Goal: Obtain resource: Obtain resource

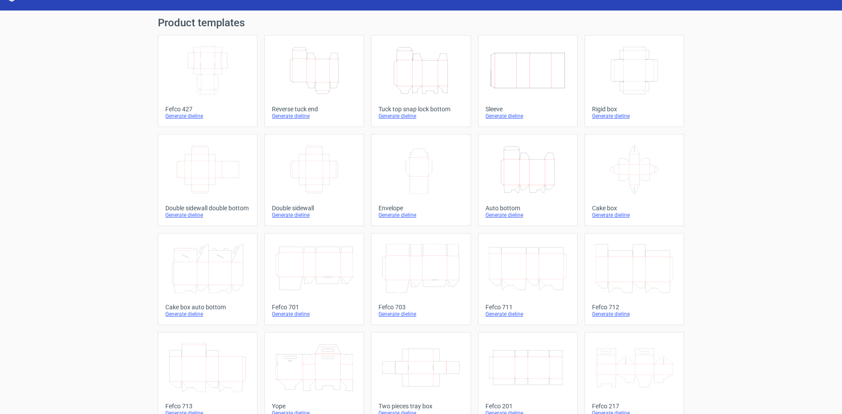
scroll to position [2, 0]
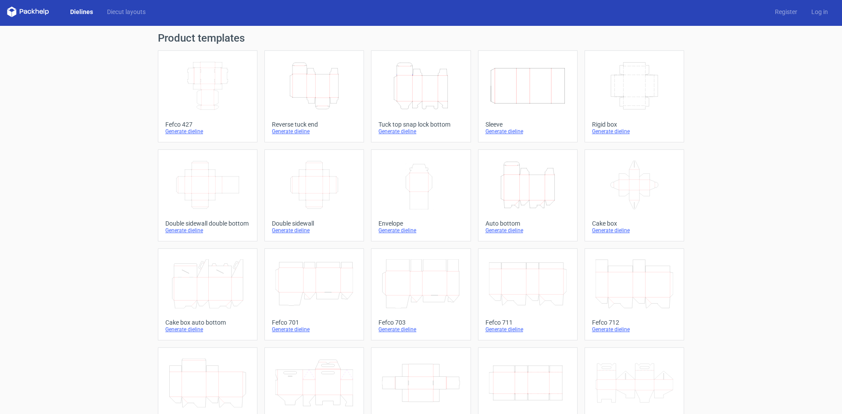
click at [414, 101] on icon "Height Depth Width" at bounding box center [421, 85] width 78 height 49
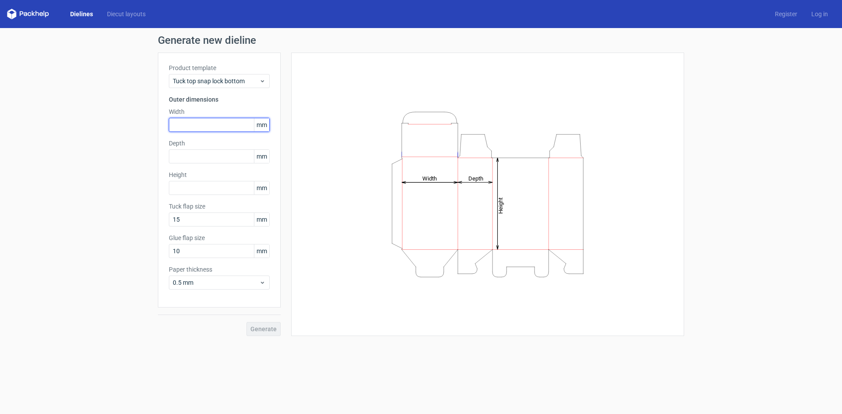
click at [202, 129] on input "text" at bounding box center [219, 125] width 101 height 14
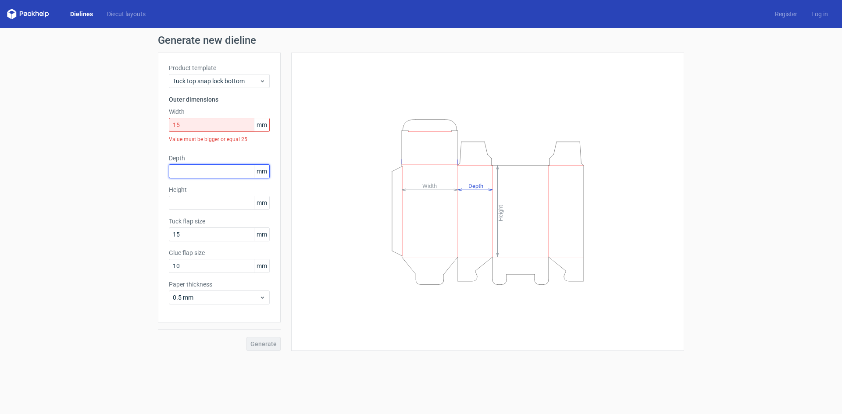
click at [218, 161] on div "Depth mm" at bounding box center [219, 166] width 101 height 25
click at [205, 128] on input "15" at bounding box center [219, 125] width 101 height 14
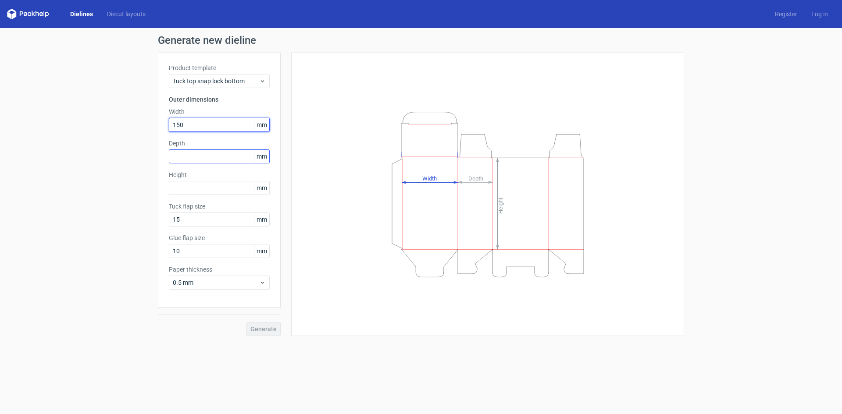
type input "150"
click at [191, 154] on input "text" at bounding box center [219, 156] width 101 height 14
type input "150"
click at [188, 186] on input "text" at bounding box center [219, 188] width 101 height 14
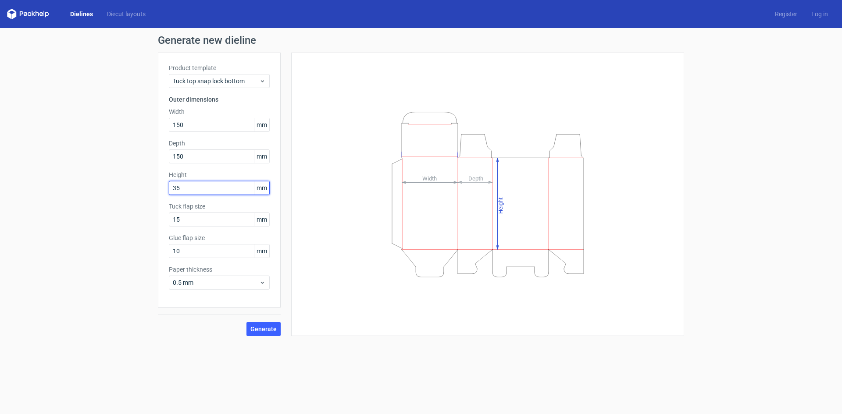
type input "35"
click at [206, 209] on label "Tuck flap size" at bounding box center [219, 206] width 101 height 9
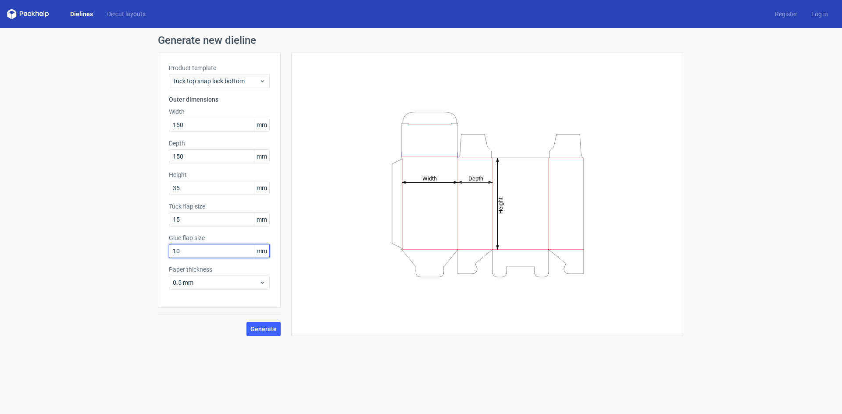
drag, startPoint x: 192, startPoint y: 252, endPoint x: 135, endPoint y: 259, distance: 57.4
click at [135, 259] on div "Generate new dieline Product template Tuck top snap lock bottom Outer dimension…" at bounding box center [421, 185] width 842 height 315
type input "15"
drag, startPoint x: 206, startPoint y: 220, endPoint x: 152, endPoint y: 228, distance: 54.2
click at [147, 223] on div "Generate new dieline Product template Tuck top snap lock bottom Outer dimension…" at bounding box center [421, 185] width 842 height 315
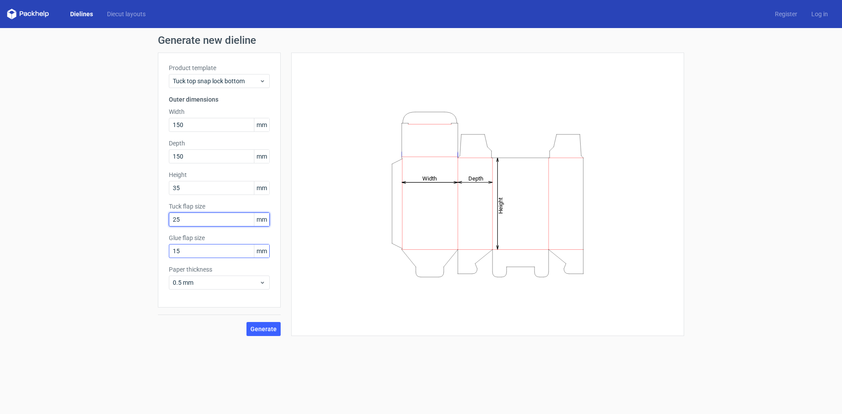
type input "25"
click at [222, 249] on input "15" at bounding box center [219, 251] width 101 height 14
click at [266, 331] on span "Generate" at bounding box center [263, 329] width 26 height 6
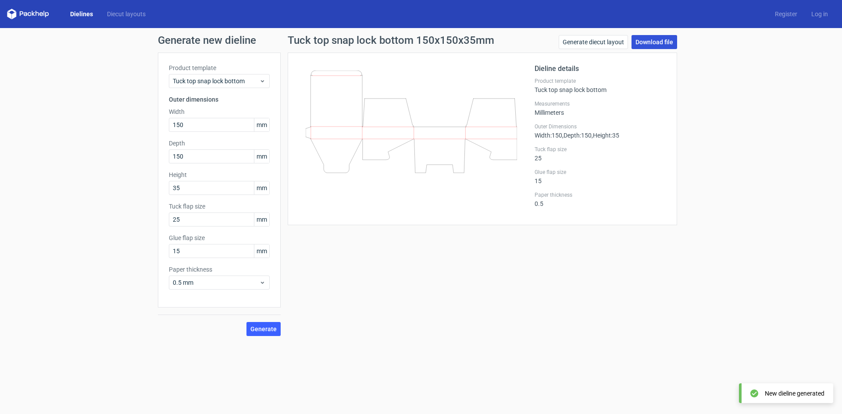
click at [658, 44] on link "Download file" at bounding box center [654, 42] width 46 height 14
click at [204, 128] on input "150" at bounding box center [219, 125] width 101 height 14
type input "170"
drag, startPoint x: 197, startPoint y: 152, endPoint x: 147, endPoint y: 166, distance: 52.4
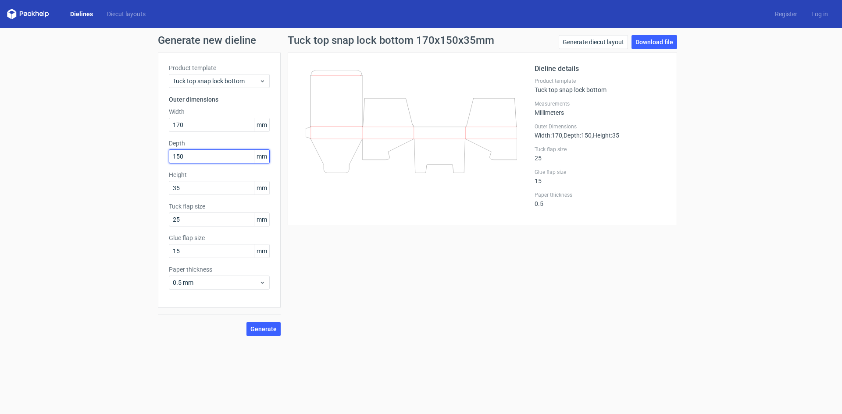
click at [147, 166] on div "Generate new dieline Product template Tuck top snap lock bottom Outer dimension…" at bounding box center [421, 185] width 842 height 315
type input "170"
click at [205, 191] on input "35" at bounding box center [219, 188] width 101 height 14
click at [174, 186] on input "35" at bounding box center [219, 188] width 101 height 14
click at [176, 188] on input "35" at bounding box center [219, 188] width 101 height 14
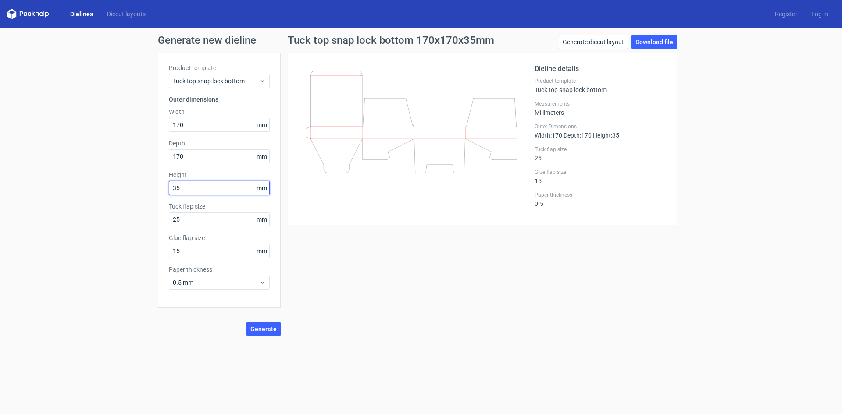
click at [176, 188] on input "35" at bounding box center [219, 188] width 101 height 14
type input "25"
click at [206, 153] on input "170" at bounding box center [219, 156] width 101 height 14
click at [269, 324] on button "Generate" at bounding box center [263, 329] width 34 height 14
drag, startPoint x: 213, startPoint y: 126, endPoint x: 123, endPoint y: 140, distance: 91.4
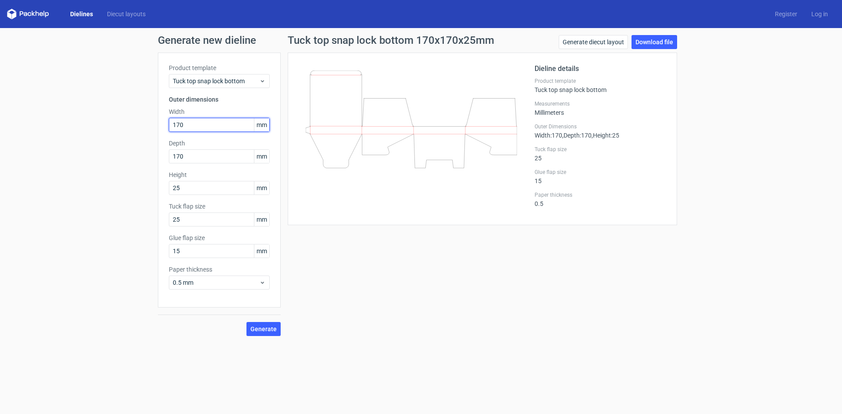
click at [123, 140] on div "Generate new dieline Product template Tuck top snap lock bottom Outer dimension…" at bounding box center [421, 185] width 842 height 315
type input "120"
drag, startPoint x: 192, startPoint y: 155, endPoint x: 147, endPoint y: 163, distance: 45.9
click at [147, 163] on div "Generate new dieline Product template Tuck top snap lock bottom Outer dimension…" at bounding box center [421, 185] width 842 height 315
type input "120"
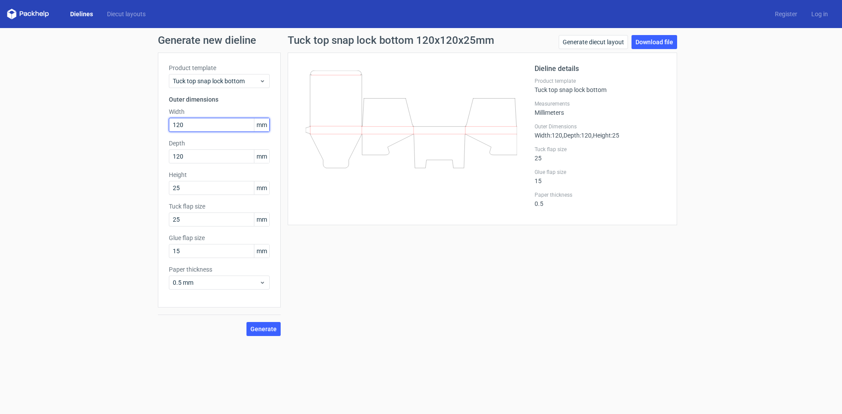
click at [191, 126] on input "120" at bounding box center [219, 125] width 101 height 14
click at [270, 334] on button "Generate" at bounding box center [263, 329] width 34 height 14
click at [650, 45] on link "Download file" at bounding box center [654, 42] width 46 height 14
click at [79, 17] on link "Dielines" at bounding box center [81, 14] width 37 height 9
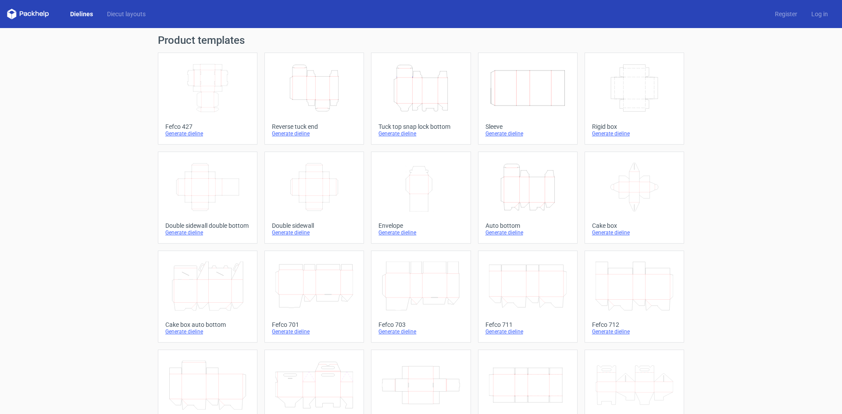
click at [435, 102] on icon "Height Depth Width" at bounding box center [421, 88] width 78 height 49
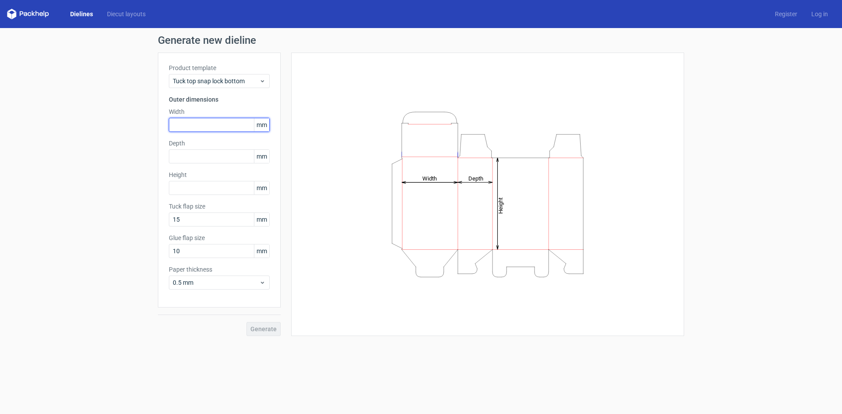
click at [192, 128] on input "text" at bounding box center [219, 125] width 101 height 14
type input "120"
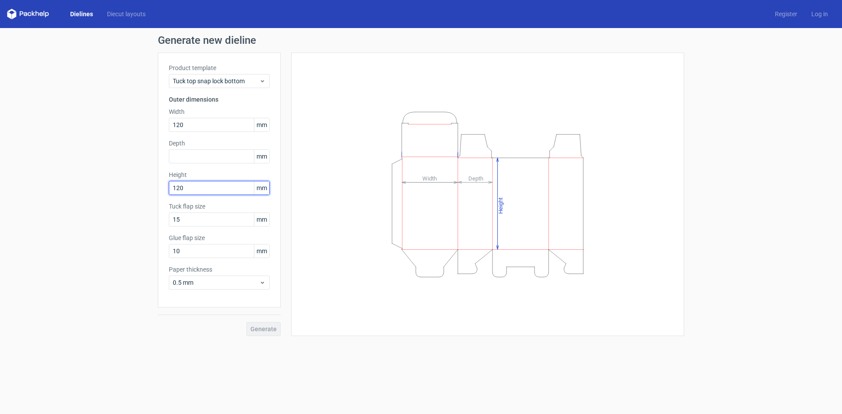
type input "120"
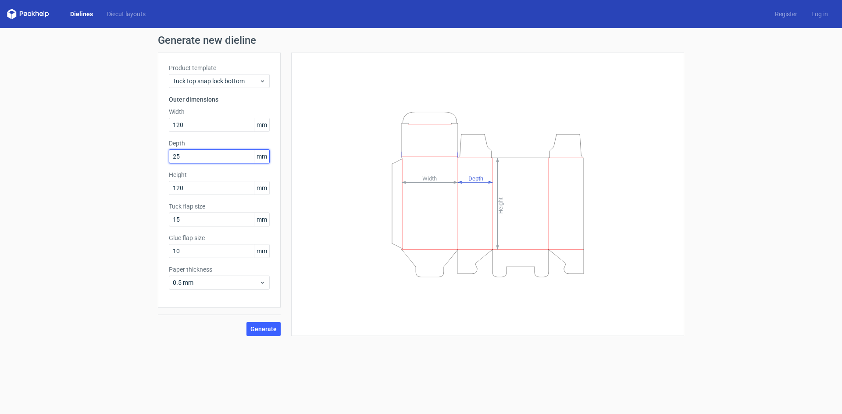
type input "25"
click at [257, 328] on span "Generate" at bounding box center [263, 329] width 26 height 6
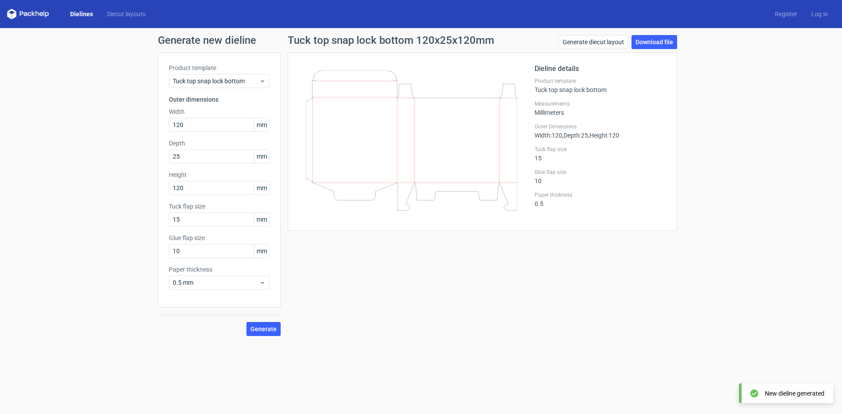
click at [79, 16] on link "Dielines" at bounding box center [81, 14] width 37 height 9
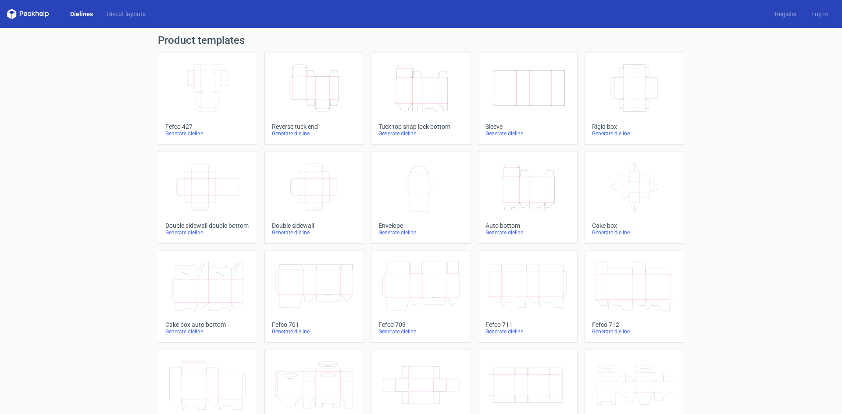
click at [318, 89] on icon "Height Depth Width" at bounding box center [314, 88] width 78 height 49
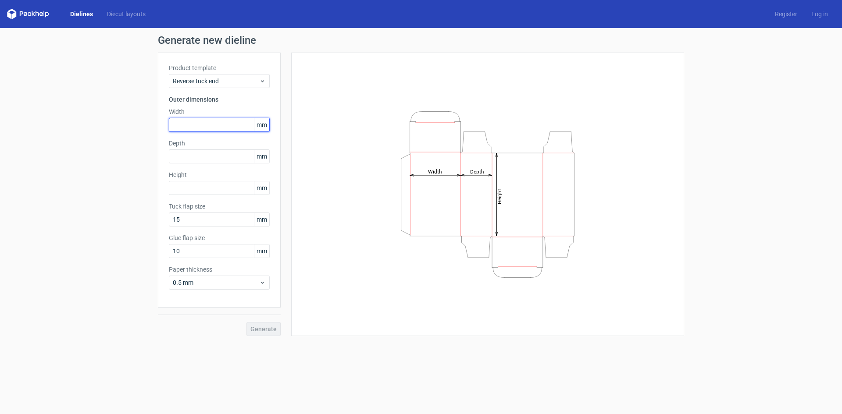
click at [196, 130] on input "text" at bounding box center [219, 125] width 101 height 14
type input "120"
type input "25"
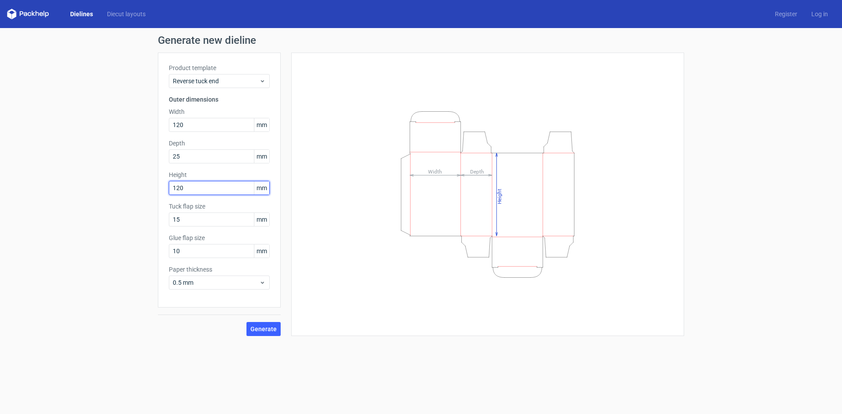
type input "120"
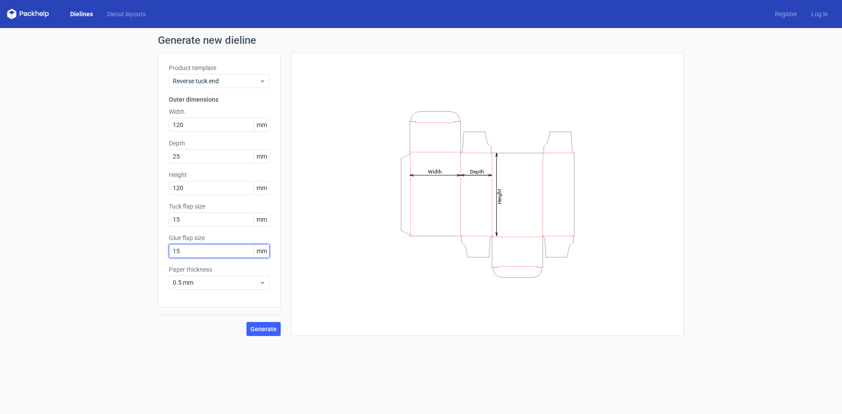
type input "15"
click at [270, 327] on span "Generate" at bounding box center [263, 329] width 26 height 6
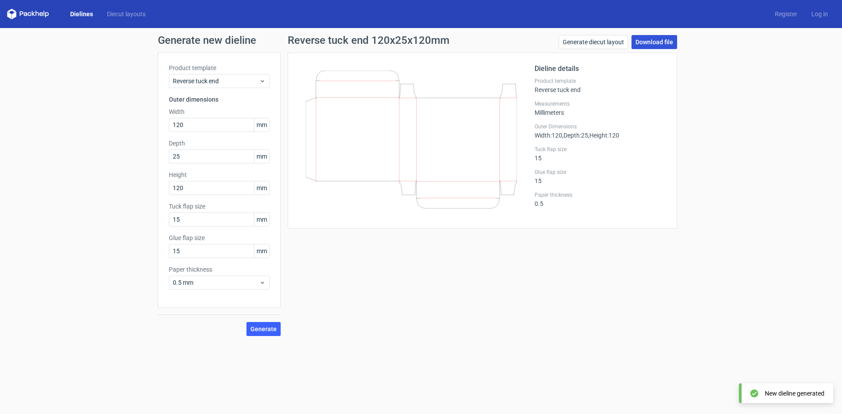
click at [656, 37] on link "Download file" at bounding box center [654, 42] width 46 height 14
click at [90, 15] on link "Dielines" at bounding box center [81, 14] width 37 height 9
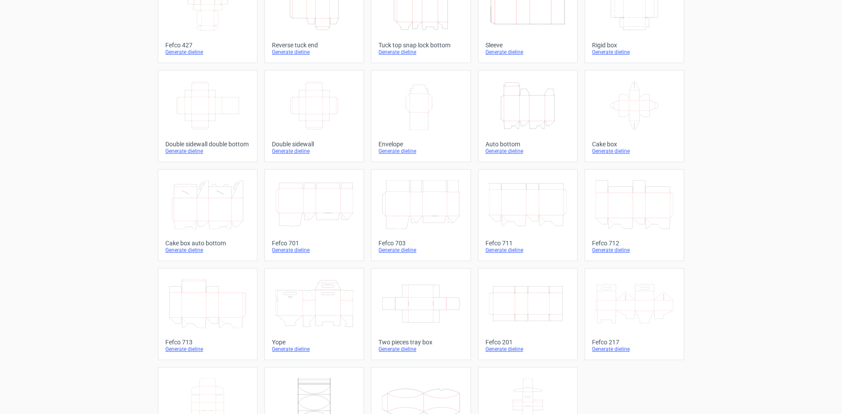
scroll to position [2, 0]
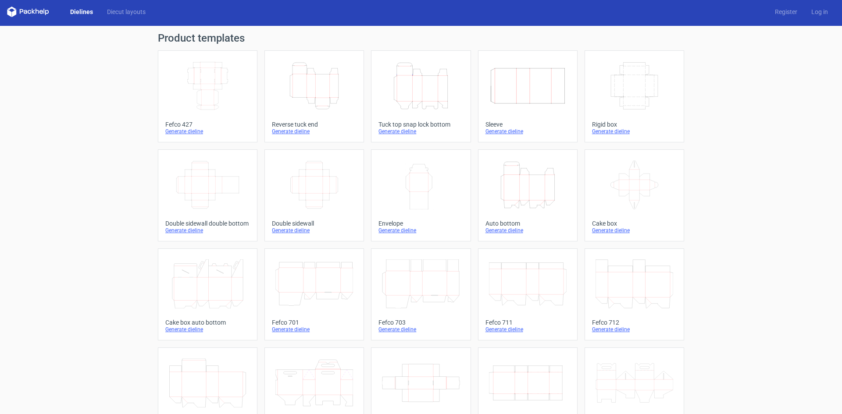
click at [214, 98] on icon "Width Depth Height" at bounding box center [208, 85] width 78 height 49
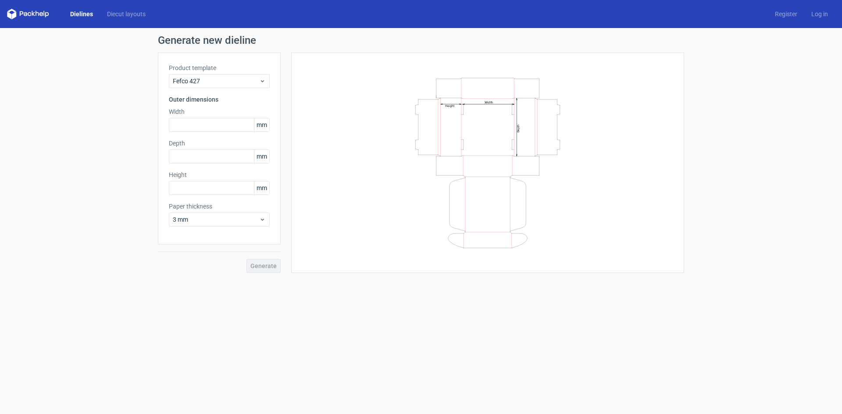
click at [81, 9] on div "Dielines Diecut layouts" at bounding box center [80, 14] width 146 height 11
click at [85, 17] on link "Dielines" at bounding box center [81, 14] width 37 height 9
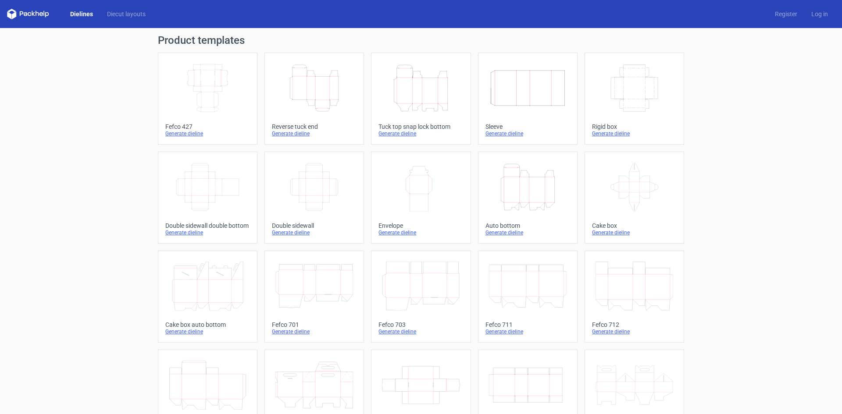
click at [221, 91] on icon "Width Depth Height" at bounding box center [208, 88] width 78 height 49
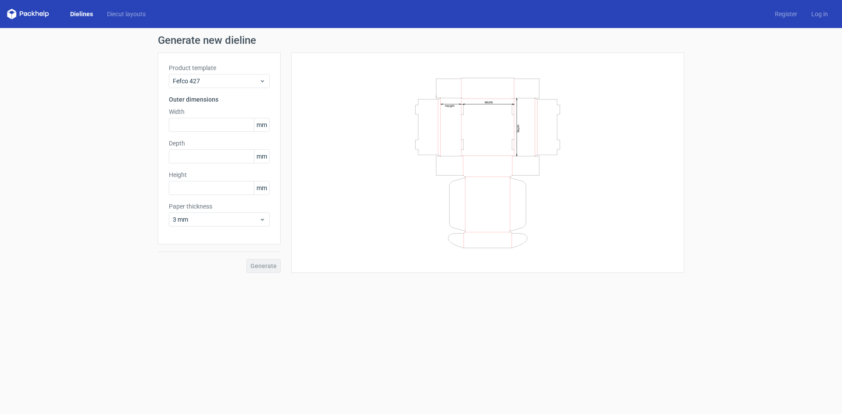
click at [87, 17] on link "Dielines" at bounding box center [81, 14] width 37 height 9
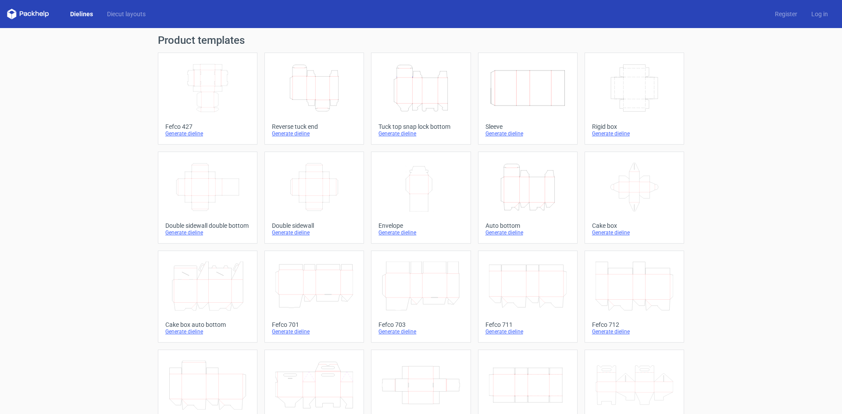
click at [320, 180] on icon "Width Depth Height" at bounding box center [314, 187] width 78 height 49
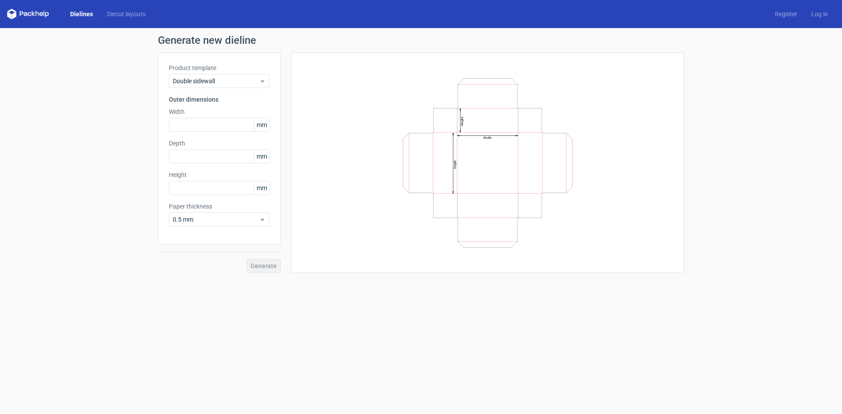
click at [85, 14] on link "Dielines" at bounding box center [81, 14] width 37 height 9
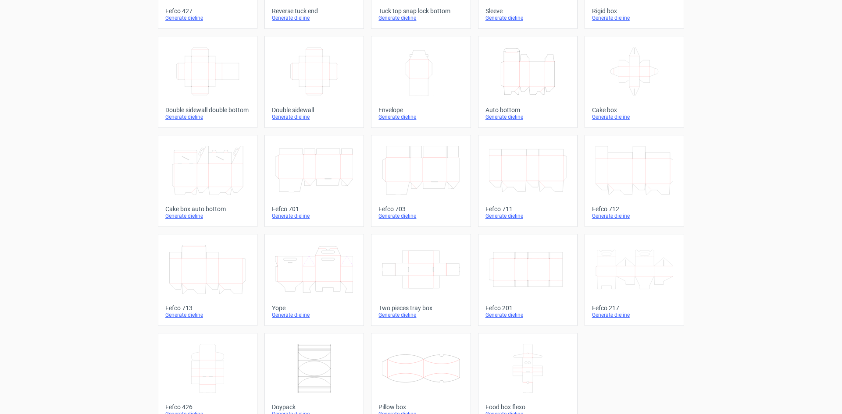
scroll to position [131, 0]
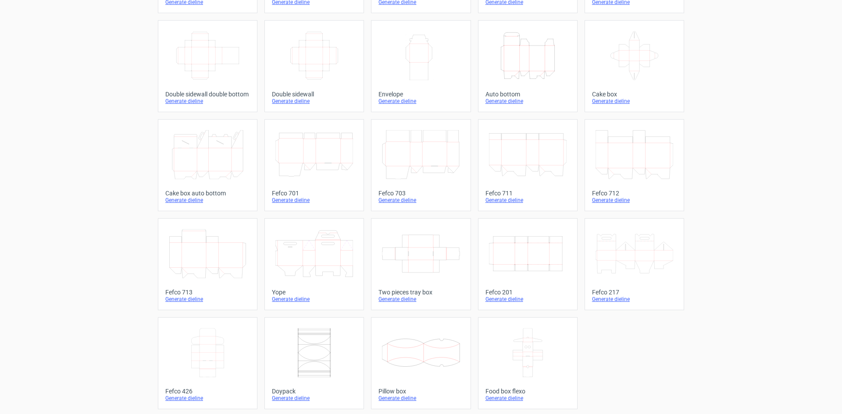
click at [419, 231] on icon at bounding box center [421, 253] width 78 height 49
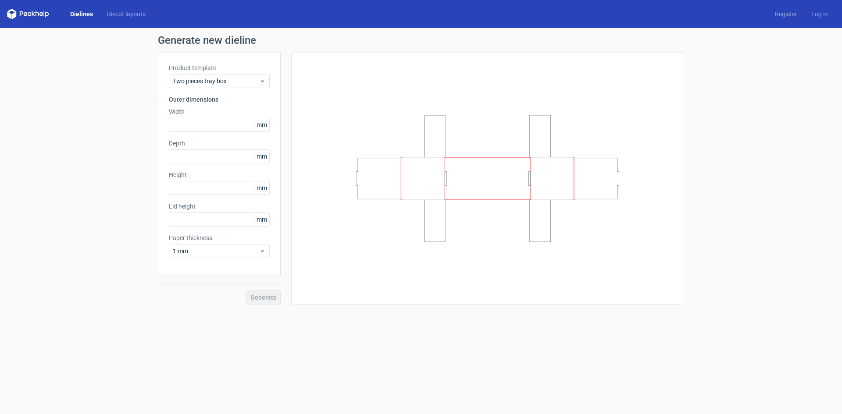
click at [95, 18] on link "Dielines" at bounding box center [81, 14] width 37 height 9
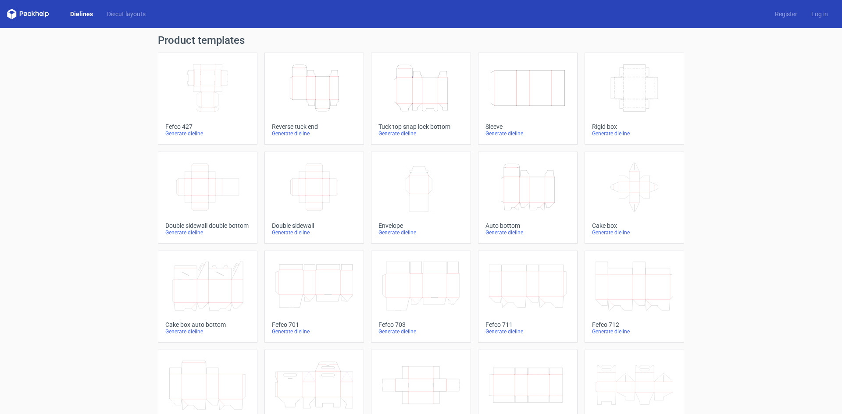
click at [240, 87] on icon "Width Depth Height" at bounding box center [208, 88] width 78 height 49
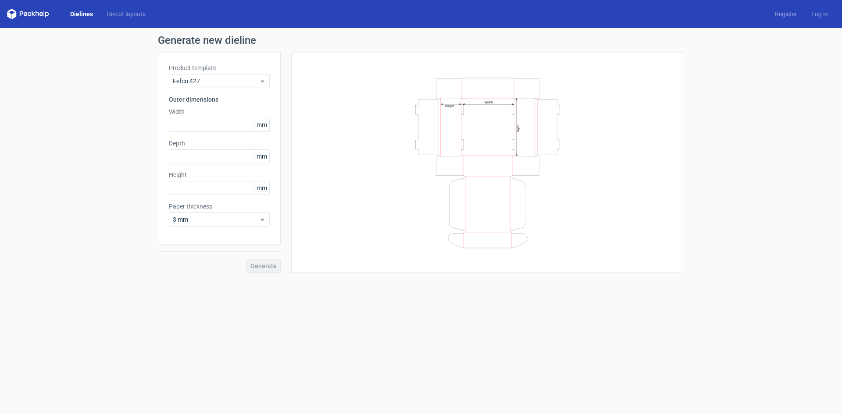
click at [78, 18] on link "Dielines" at bounding box center [81, 14] width 37 height 9
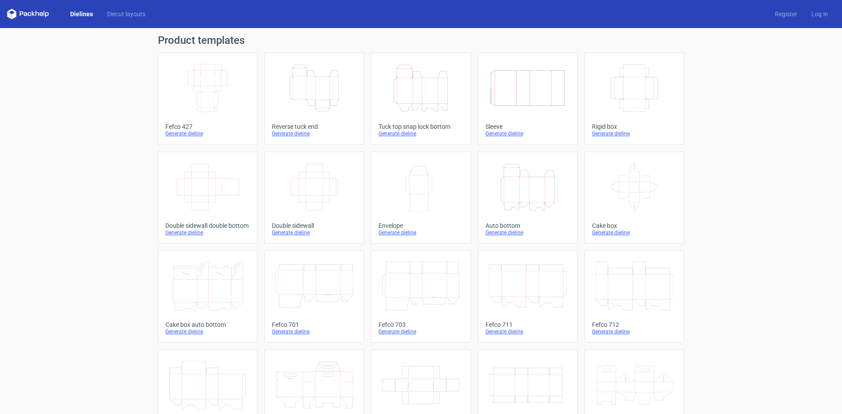
click at [220, 180] on icon "Width Depth Height" at bounding box center [208, 187] width 78 height 49
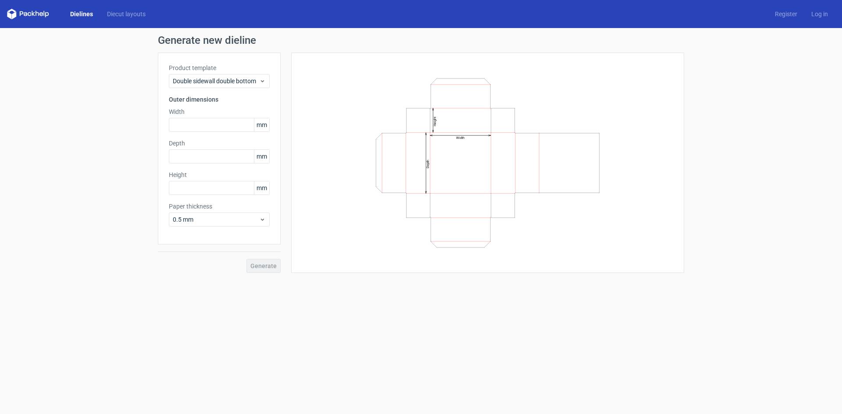
click at [74, 13] on link "Dielines" at bounding box center [81, 14] width 37 height 9
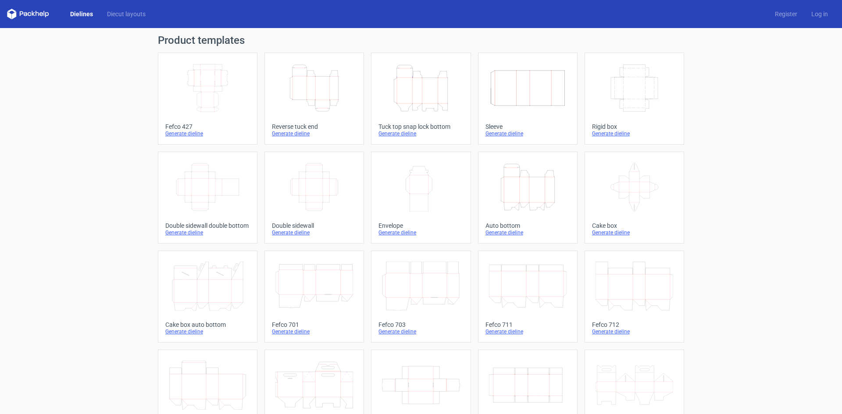
click at [734, 138] on div "Product templates Width Depth Height Fefco 427 Generate dieline Height Depth Wi…" at bounding box center [421, 288] width 842 height 520
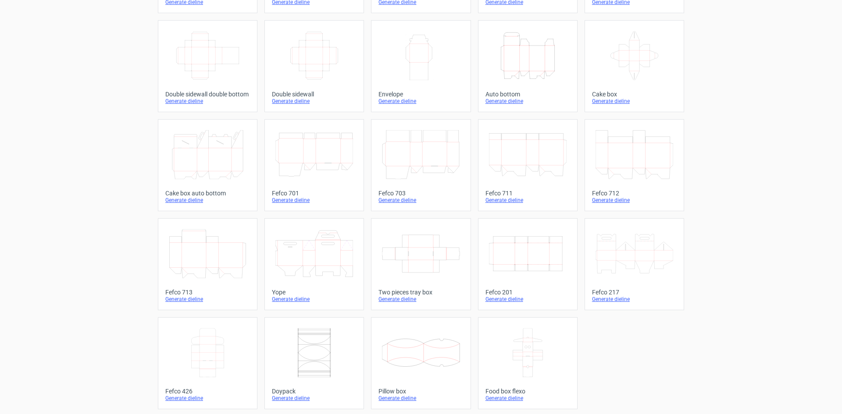
scroll to position [134, 0]
click at [207, 330] on icon at bounding box center [208, 350] width 78 height 49
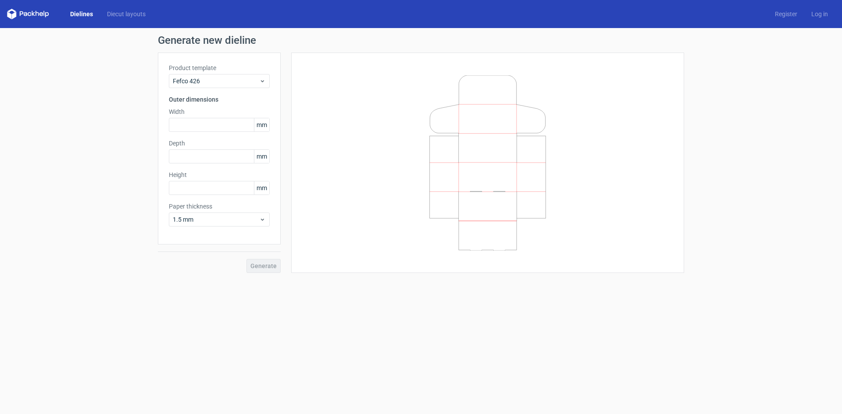
click at [75, 12] on link "Dielines" at bounding box center [81, 14] width 37 height 9
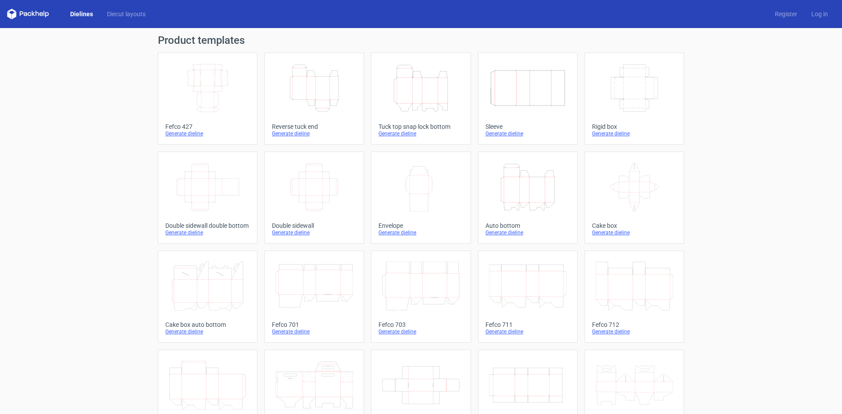
click at [202, 67] on icon "Width Depth Height" at bounding box center [208, 88] width 78 height 49
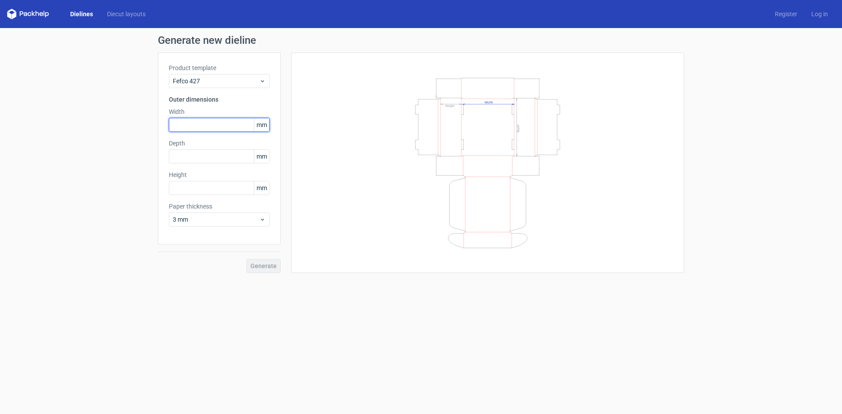
click at [193, 128] on input "text" at bounding box center [219, 125] width 101 height 14
click at [83, 16] on link "Dielines" at bounding box center [81, 14] width 37 height 9
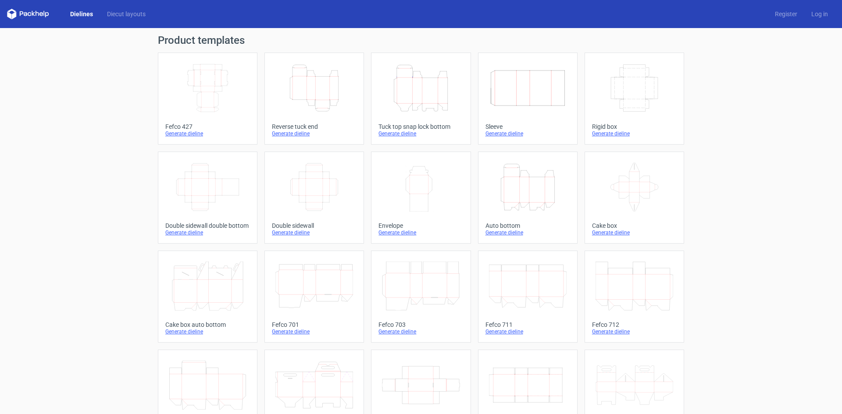
click at [184, 87] on icon "Width Depth Height" at bounding box center [208, 88] width 78 height 49
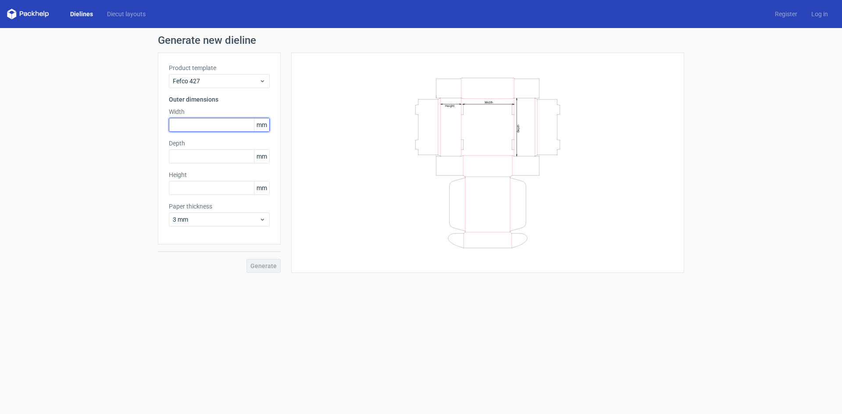
click at [210, 126] on input "text" at bounding box center [219, 125] width 101 height 14
click at [206, 128] on input "text" at bounding box center [219, 125] width 101 height 14
click at [189, 126] on input "320" at bounding box center [219, 125] width 101 height 14
type input "320"
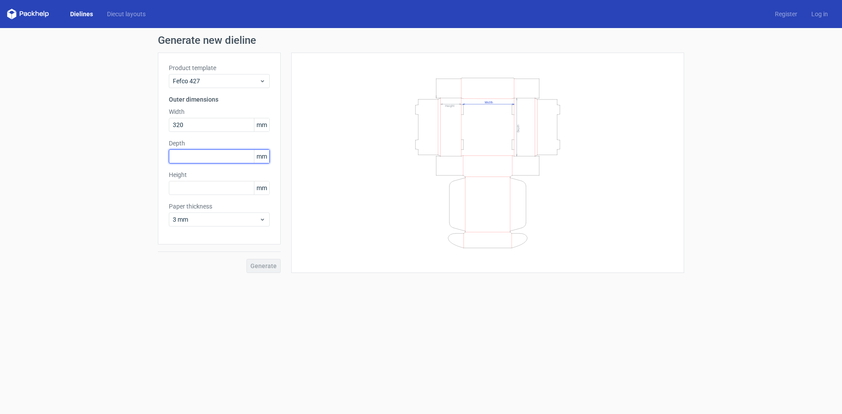
click at [192, 157] on input "text" at bounding box center [219, 156] width 101 height 14
type input "330"
click at [186, 191] on input "text" at bounding box center [219, 188] width 101 height 14
type input "45"
click at [201, 244] on div "Product template Fefco 427 Outer dimensions Width 320 mm Depth 330 mm Height 45…" at bounding box center [219, 149] width 123 height 192
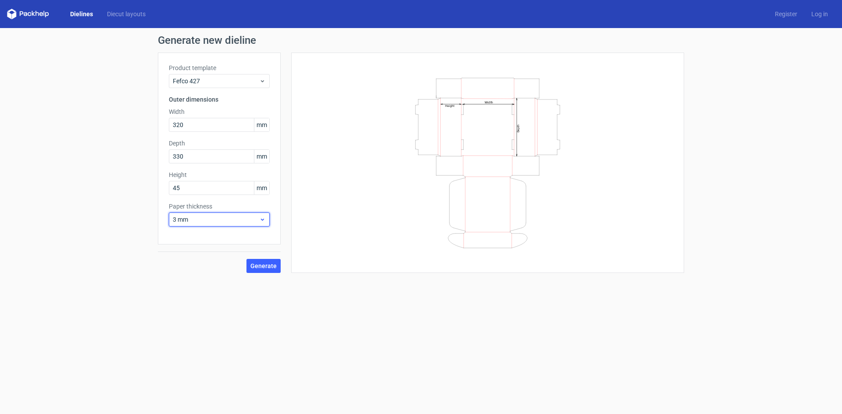
click at [190, 223] on span "3 mm" at bounding box center [216, 219] width 86 height 9
click at [196, 237] on div "0.4 mm" at bounding box center [219, 239] width 94 height 14
click at [269, 267] on span "Generate" at bounding box center [263, 266] width 26 height 6
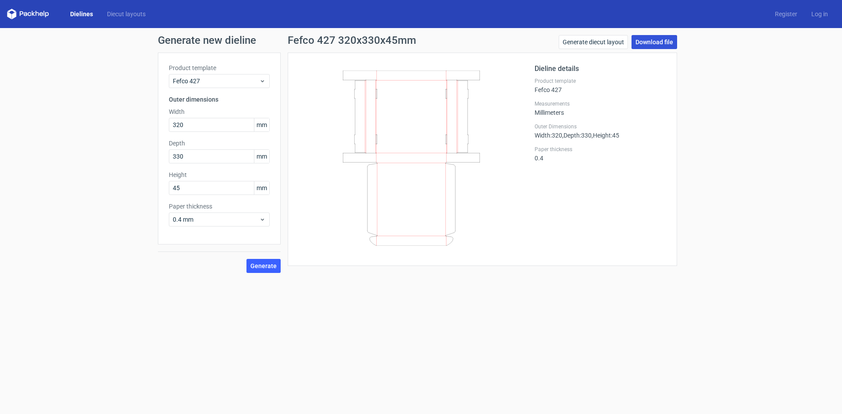
click at [655, 44] on link "Download file" at bounding box center [654, 42] width 46 height 14
